Goal: Find specific page/section: Find specific page/section

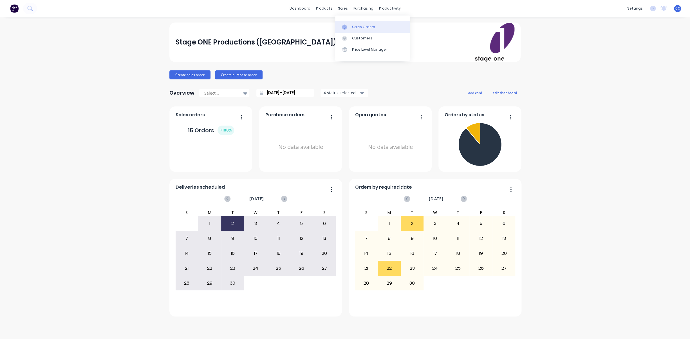
click at [358, 28] on div "Sales Orders" at bounding box center [363, 26] width 23 height 5
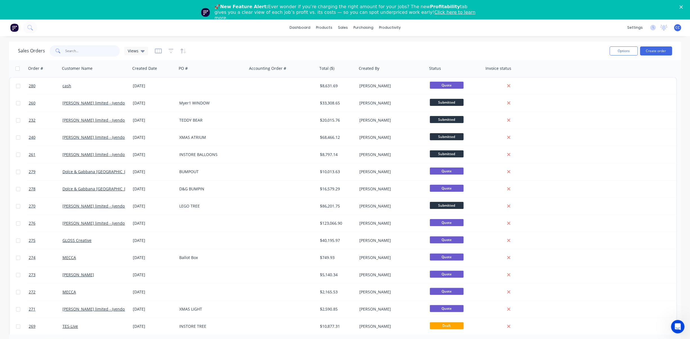
click at [87, 51] on input "text" at bounding box center [92, 50] width 55 height 11
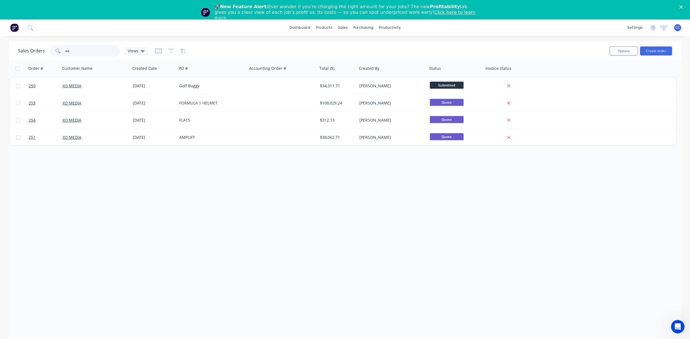
type input "xo"
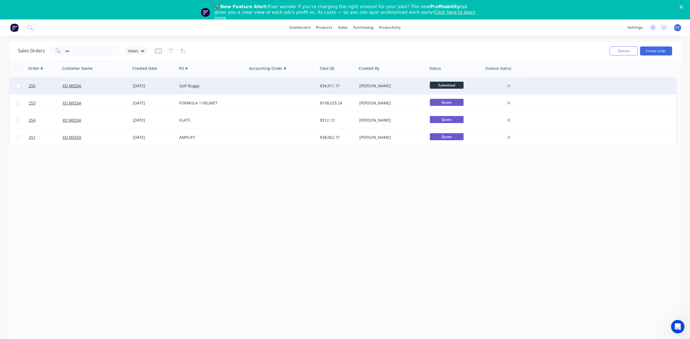
click at [196, 88] on div "Golf Buggy" at bounding box center [210, 86] width 62 height 6
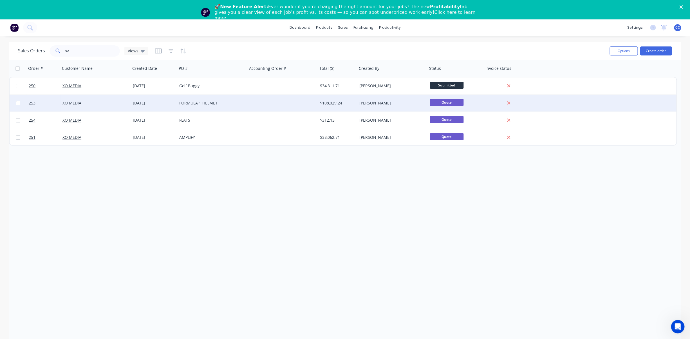
click at [206, 102] on div "FORMULA 1 HELMET" at bounding box center [210, 103] width 62 height 6
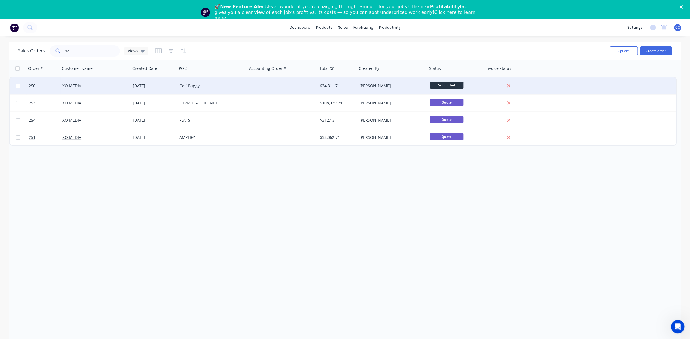
click at [186, 86] on div "Golf Buggy" at bounding box center [210, 86] width 62 height 6
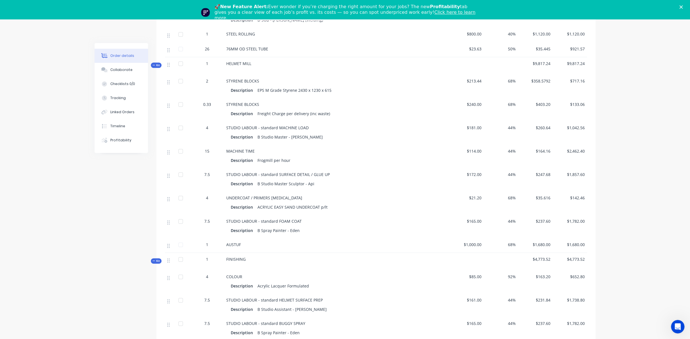
scroll to position [339, 0]
